Goal: Transaction & Acquisition: Subscribe to service/newsletter

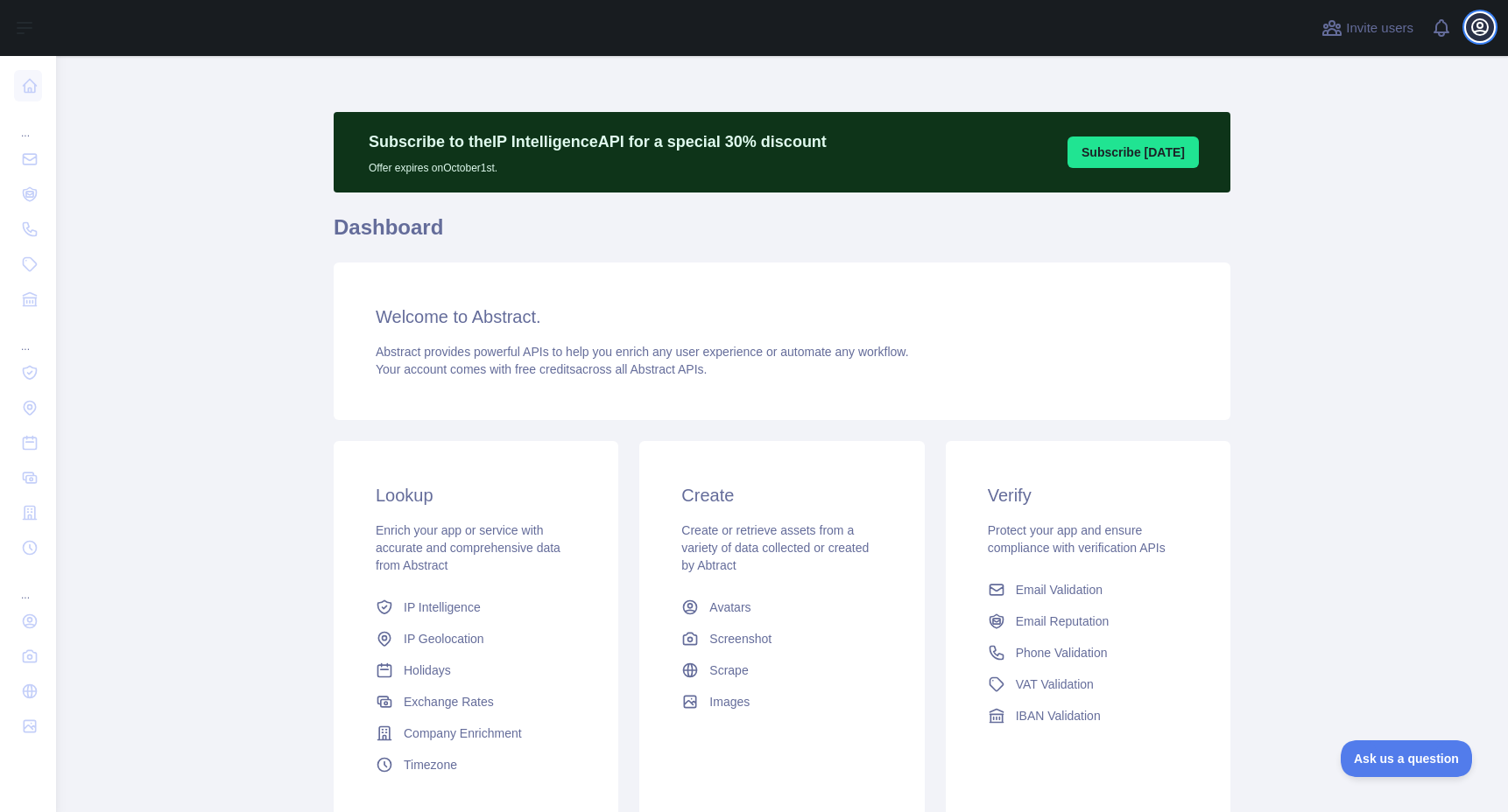
click at [1475, 32] on icon "button" at bounding box center [1480, 28] width 21 height 21
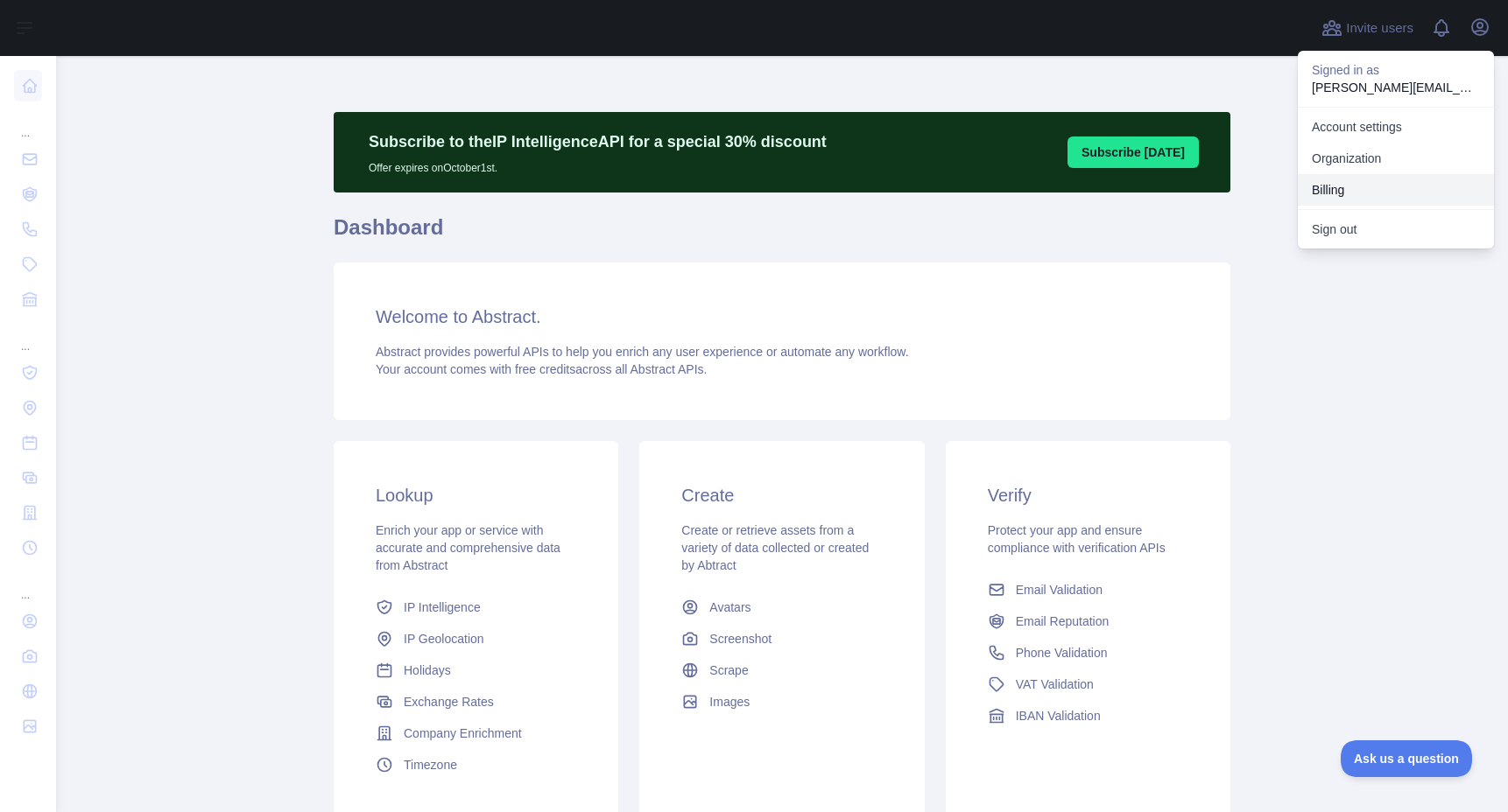
click at [1357, 185] on button "Billing" at bounding box center [1395, 190] width 196 height 32
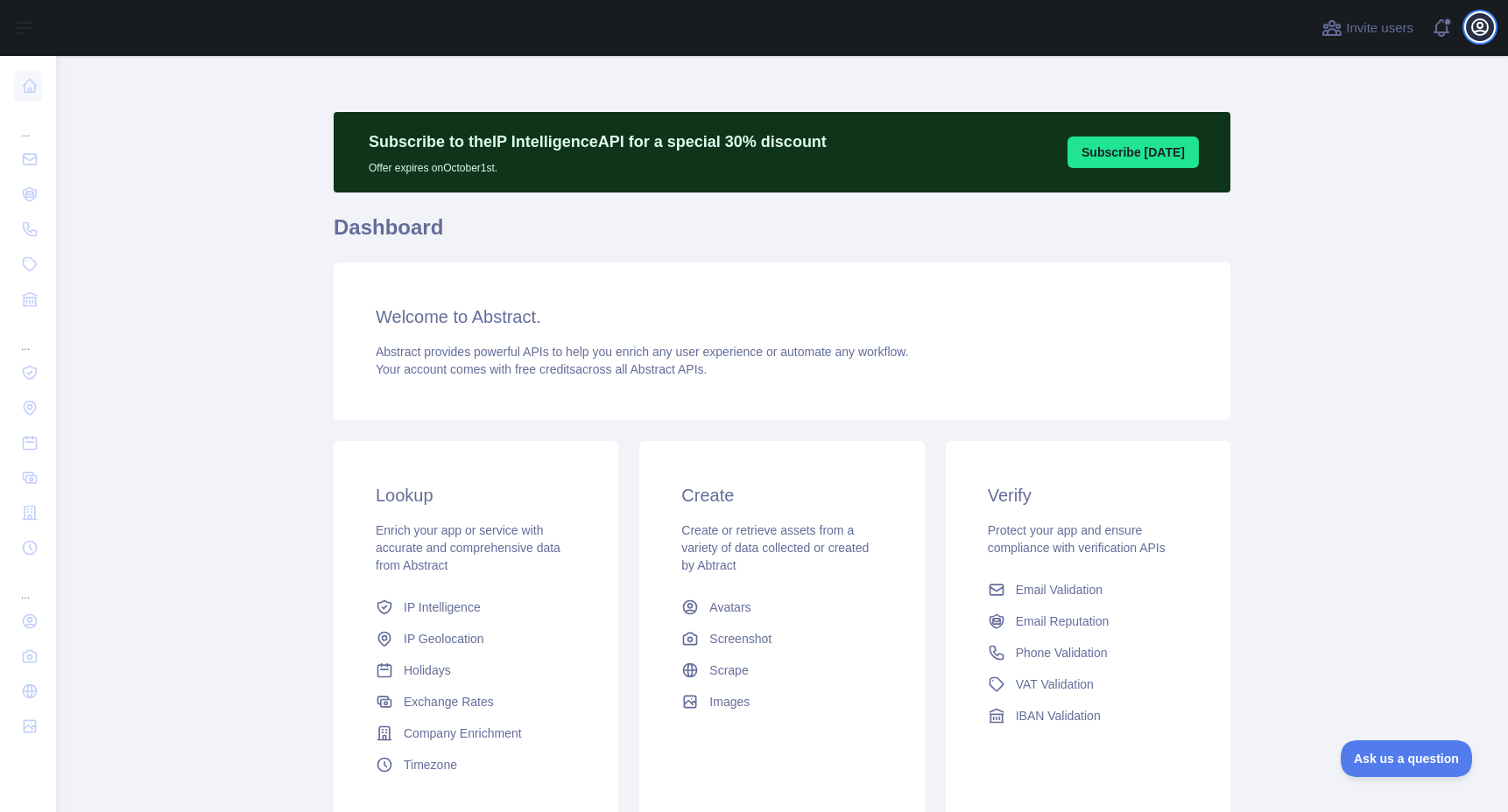
click at [1474, 17] on icon "button" at bounding box center [1480, 28] width 21 height 21
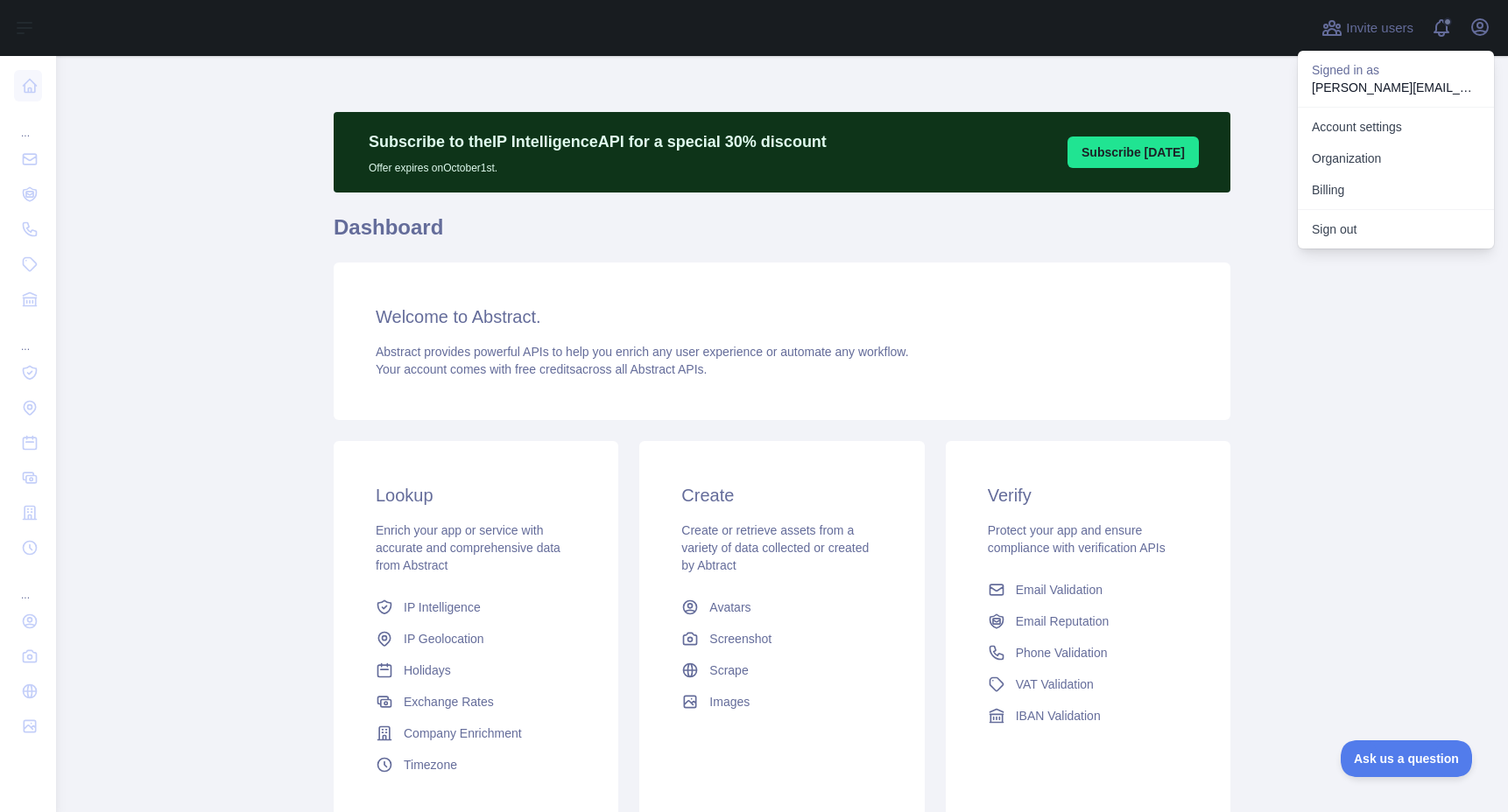
click at [263, 462] on main "Subscribe to the IP Intelligence API for a special 30 % discount Offer expires …" at bounding box center [782, 434] width 1452 height 756
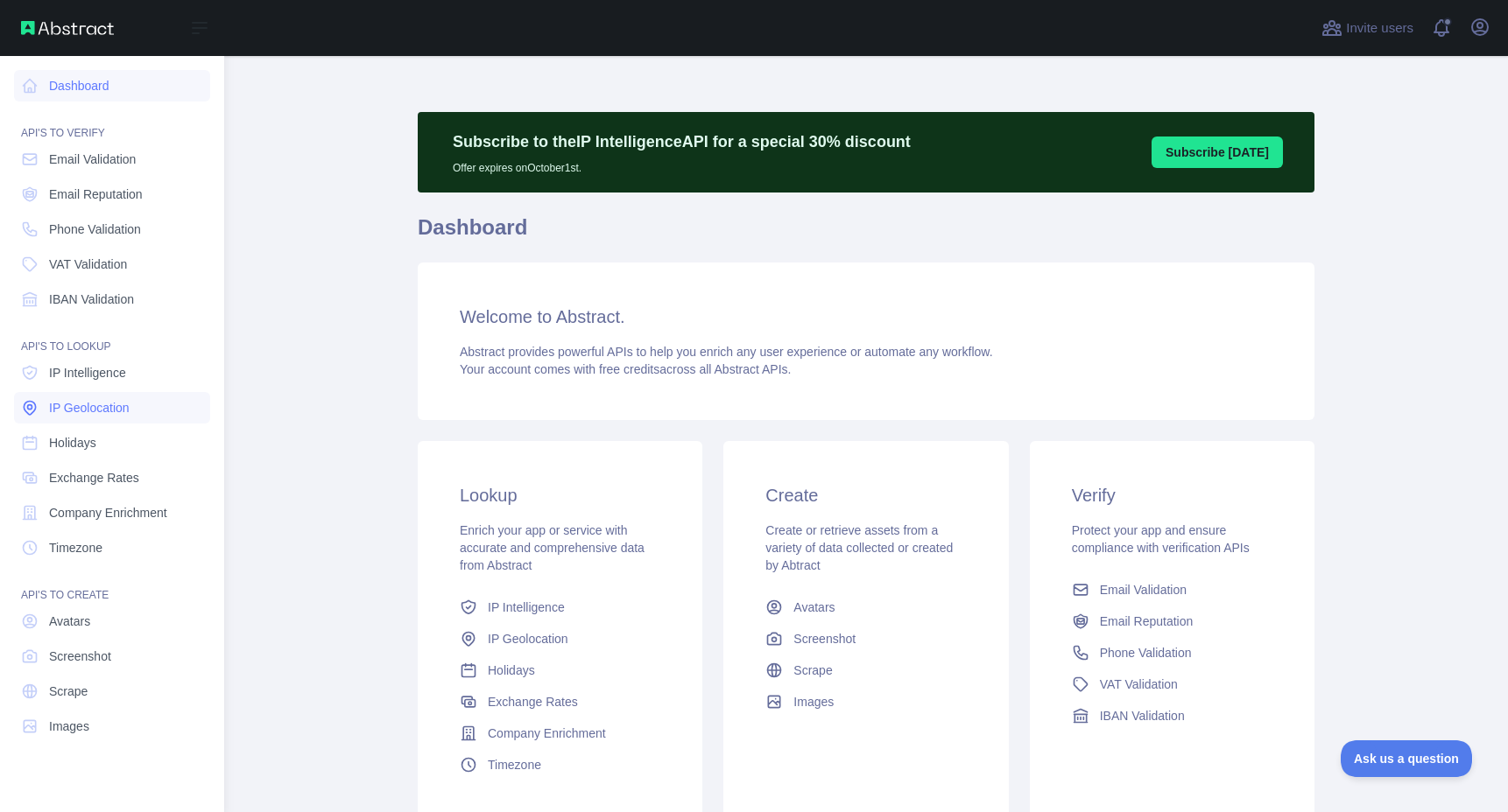
click at [100, 399] on span "IP Geolocation" at bounding box center [89, 408] width 81 height 18
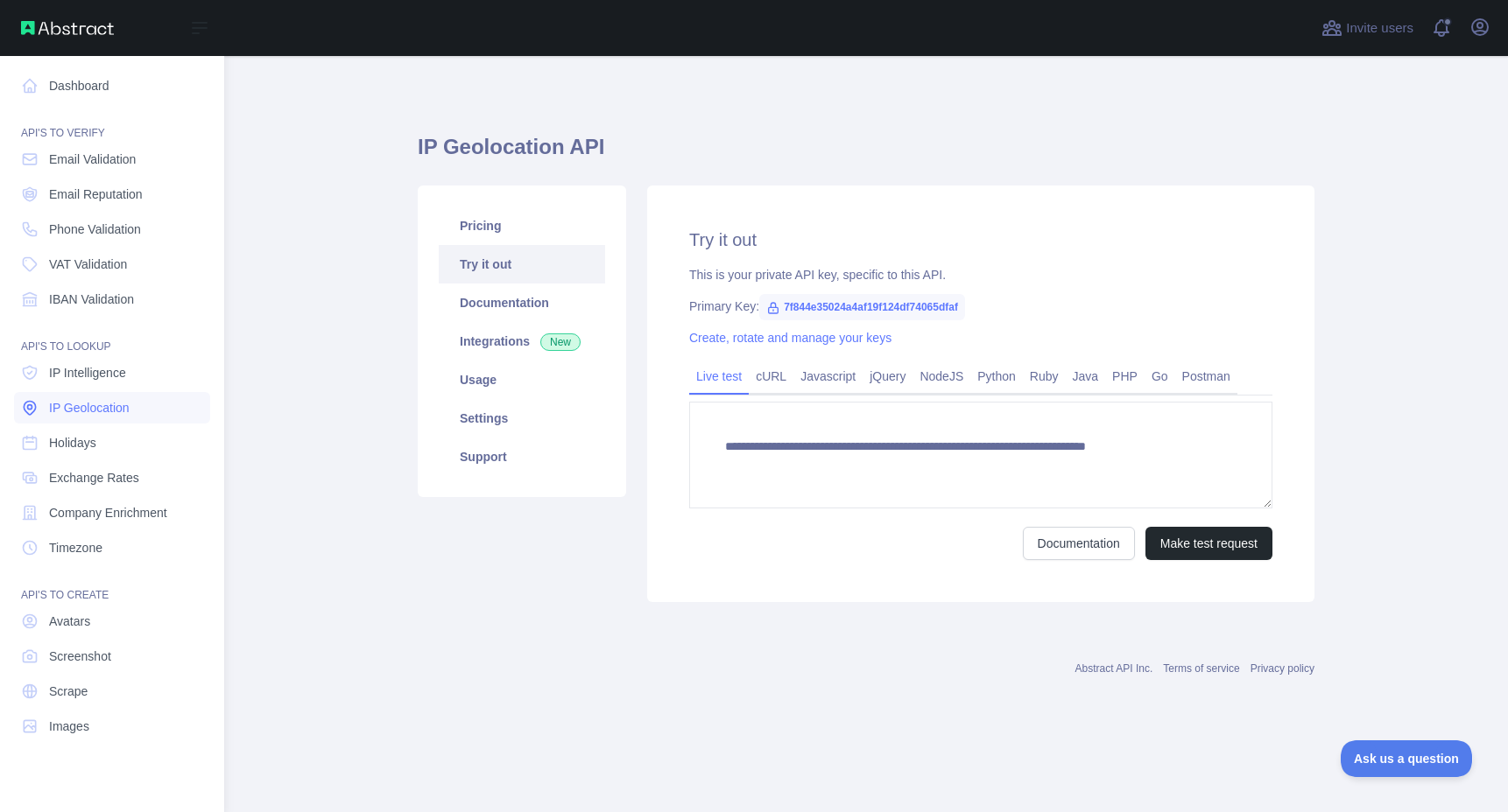
type textarea "**********"
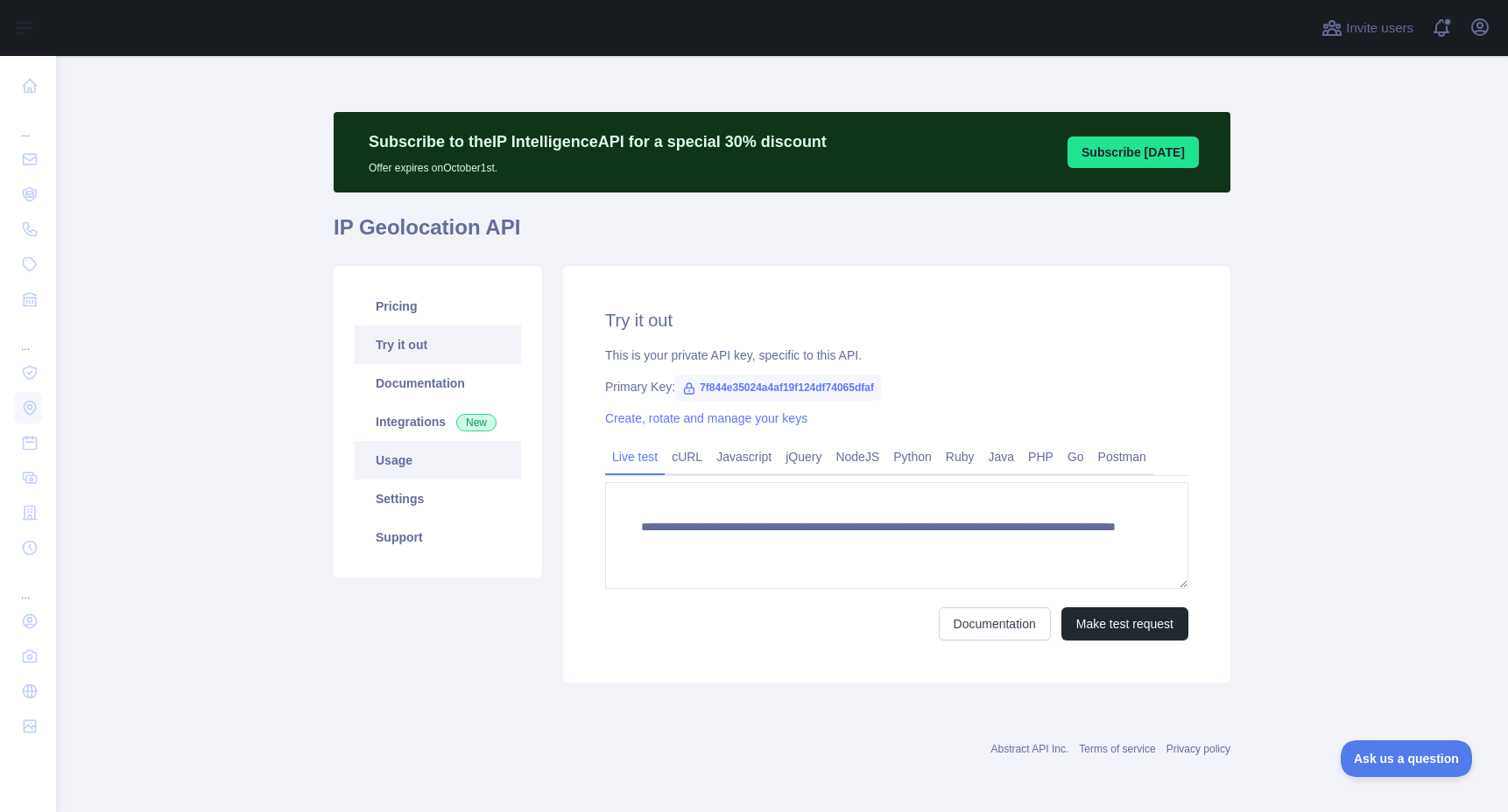
click at [405, 456] on link "Usage" at bounding box center [438, 460] width 166 height 38
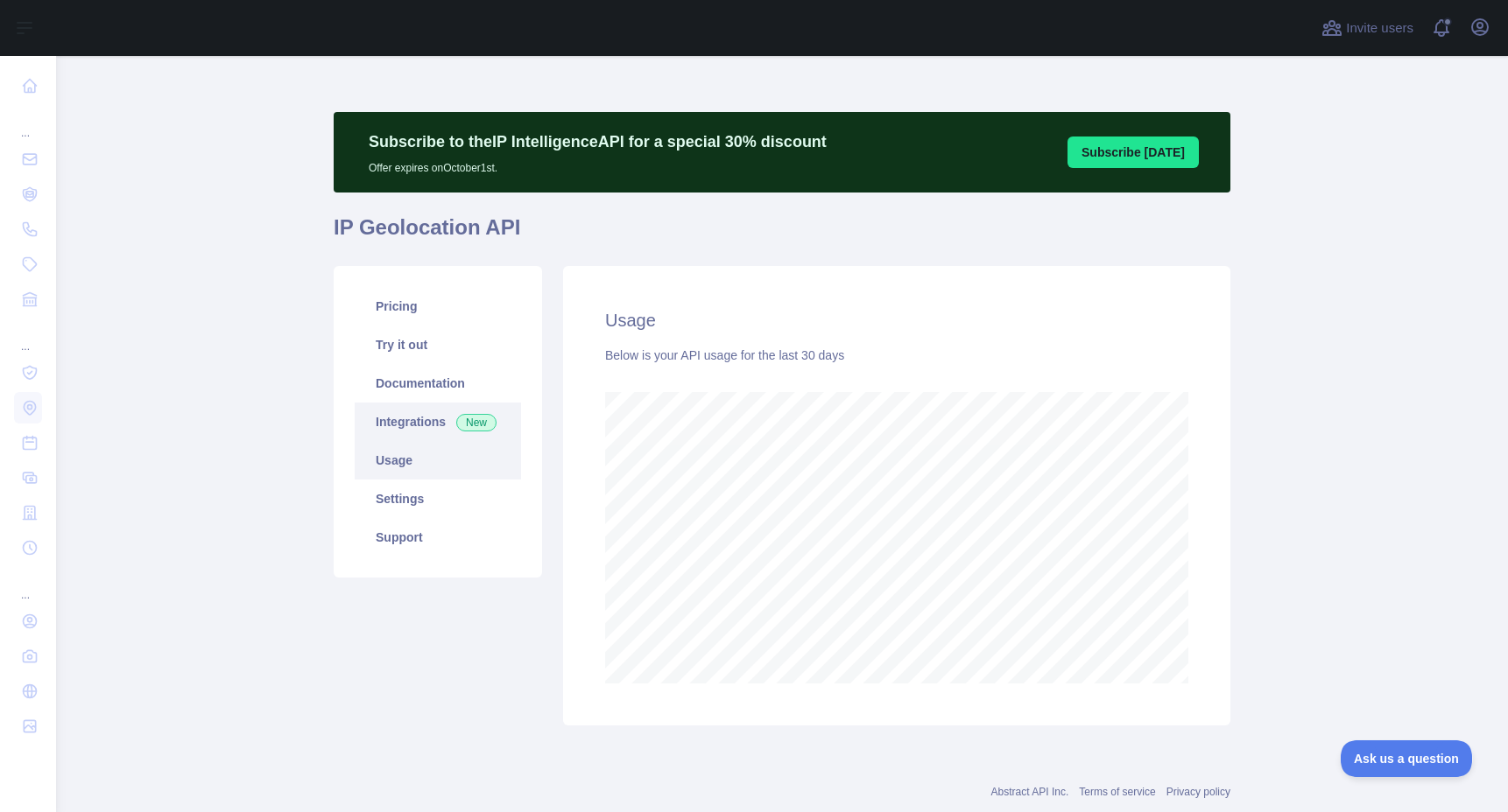
scroll to position [756, 1452]
click at [408, 318] on link "Pricing" at bounding box center [438, 306] width 166 height 38
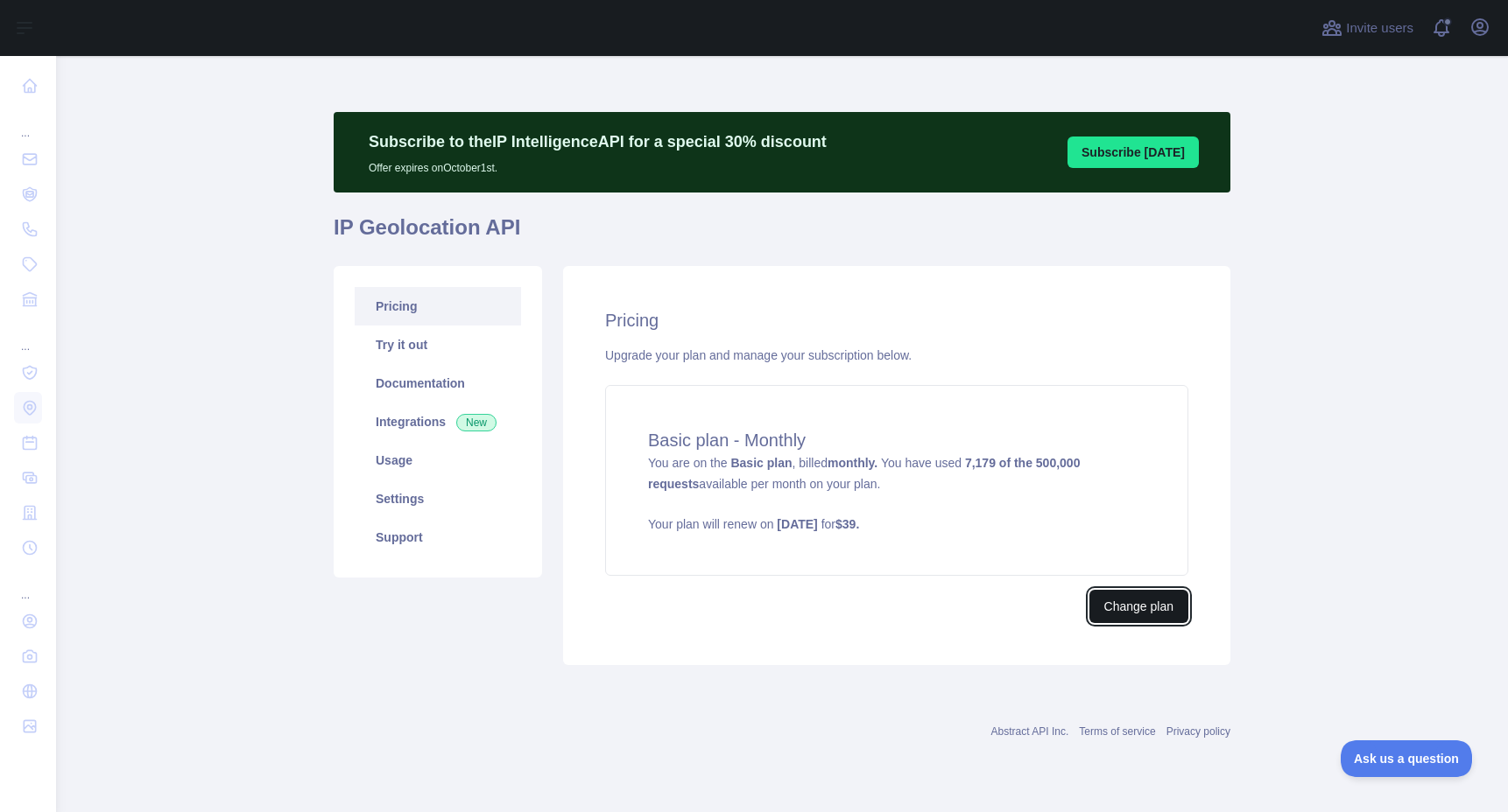
click at [1125, 601] on button "Change plan" at bounding box center [1138, 606] width 99 height 33
